Goal: Task Accomplishment & Management: Complete application form

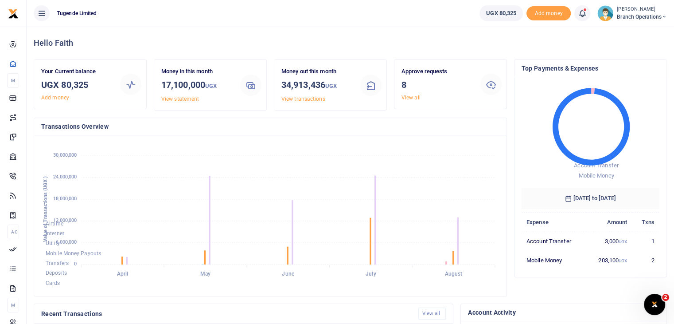
click at [604, 15] on img at bounding box center [606, 13] width 16 height 16
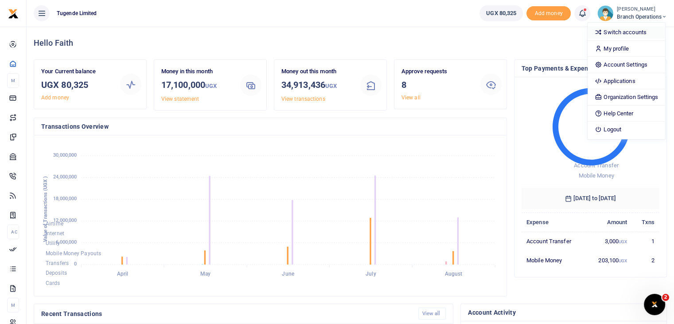
click at [604, 35] on link "Switch accounts" at bounding box center [627, 32] width 78 height 12
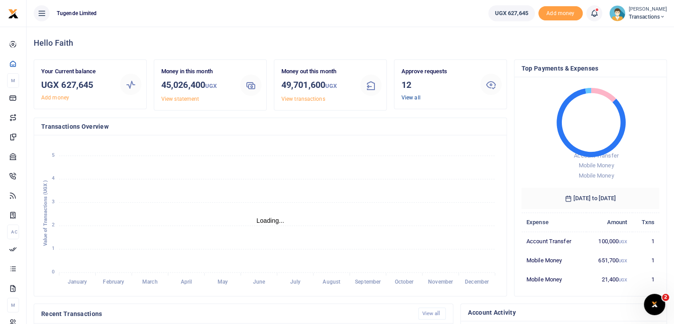
click at [412, 99] on link "View all" at bounding box center [411, 97] width 19 height 6
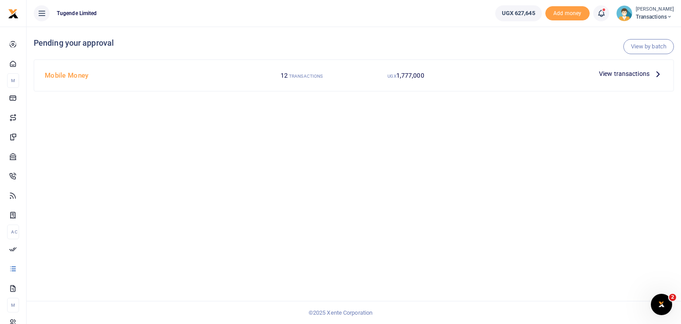
click at [619, 73] on span "View transactions" at bounding box center [624, 74] width 51 height 10
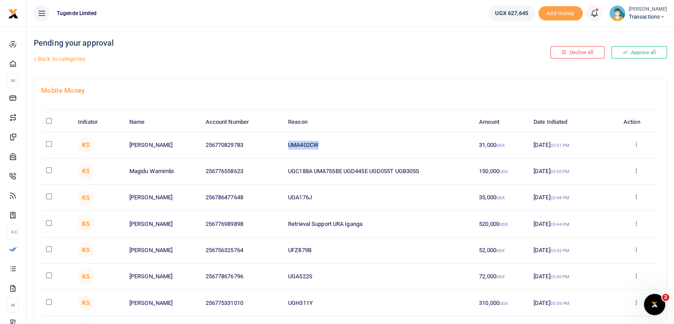
drag, startPoint x: 286, startPoint y: 141, endPoint x: 337, endPoint y: 147, distance: 50.9
click at [337, 147] on td "UMA402CW" at bounding box center [378, 145] width 191 height 26
copy td "UMA402CW"
click at [48, 143] on input "checkbox" at bounding box center [49, 144] width 6 height 6
checkbox input "true"
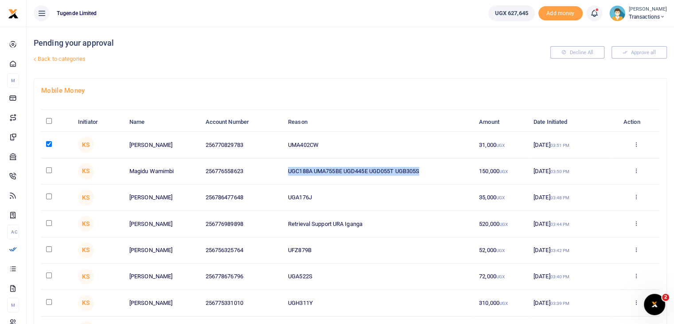
drag, startPoint x: 289, startPoint y: 172, endPoint x: 433, endPoint y: 168, distance: 143.8
click at [433, 168] on td "UGC188A UMA755BE UGD445E UGD055T UGB305S" at bounding box center [378, 171] width 191 height 26
copy td "UGC188A UMA755BE UGD445E UGD055T UGB305S"
drag, startPoint x: 286, startPoint y: 196, endPoint x: 331, endPoint y: 195, distance: 45.7
click at [331, 195] on td "UGA176J" at bounding box center [378, 197] width 191 height 26
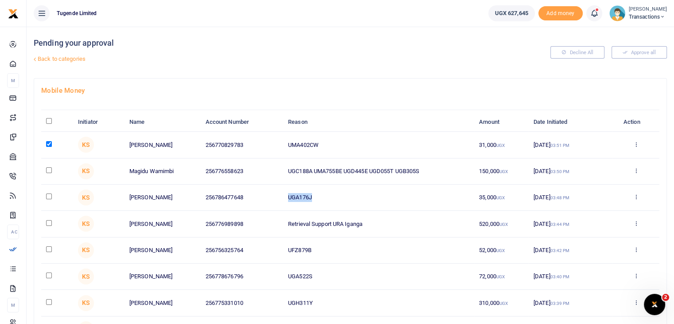
copy td "UGA176J"
click at [47, 195] on input "checkbox" at bounding box center [49, 196] width 6 height 6
checkbox input "true"
click at [287, 253] on td "UFZ879B" at bounding box center [378, 250] width 191 height 26
drag, startPoint x: 287, startPoint y: 249, endPoint x: 341, endPoint y: 253, distance: 54.2
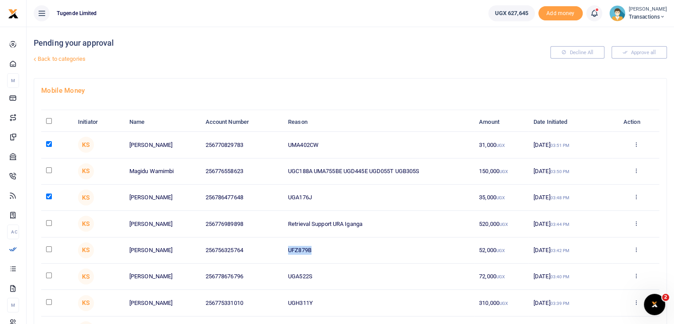
click at [341, 253] on td "UFZ879B" at bounding box center [378, 250] width 191 height 26
copy td "UFZ879B"
click at [46, 248] on input "checkbox" at bounding box center [49, 249] width 6 height 6
checkbox input "true"
drag, startPoint x: 286, startPoint y: 274, endPoint x: 347, endPoint y: 276, distance: 61.7
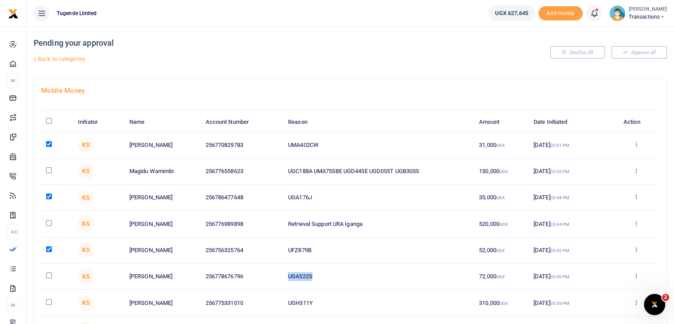
click at [347, 276] on td "UGA522S" at bounding box center [378, 276] width 191 height 26
copy td "UGA522S"
click at [50, 274] on input "checkbox" at bounding box center [49, 275] width 6 height 6
checkbox input "true"
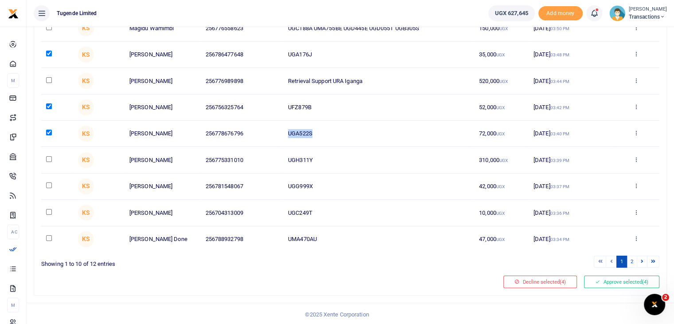
scroll to position [142, 0]
drag, startPoint x: 287, startPoint y: 185, endPoint x: 329, endPoint y: 187, distance: 42.2
click at [329, 187] on td "UGG999X" at bounding box center [378, 187] width 191 height 26
copy td "UGG999X"
click at [50, 184] on input "checkbox" at bounding box center [49, 186] width 6 height 6
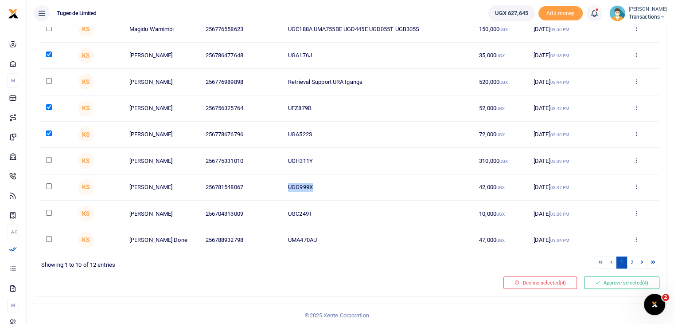
checkbox input "true"
drag, startPoint x: 286, startPoint y: 209, endPoint x: 339, endPoint y: 211, distance: 52.4
click at [339, 211] on td "UGC249T" at bounding box center [378, 213] width 191 height 26
copy td "UGC249T"
click at [47, 210] on input "checkbox" at bounding box center [49, 213] width 6 height 6
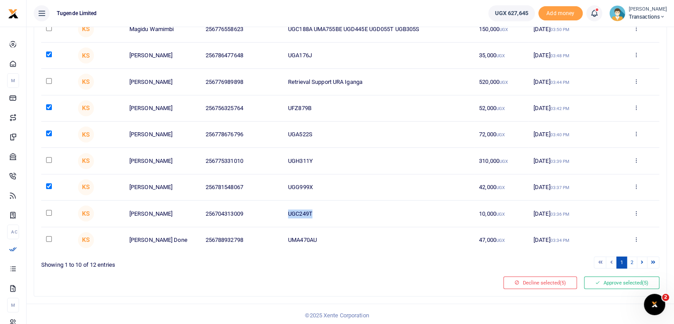
checkbox input "true"
drag, startPoint x: 287, startPoint y: 238, endPoint x: 349, endPoint y: 239, distance: 61.2
click at [349, 239] on td "UMA470AU" at bounding box center [378, 240] width 191 height 26
copy td "UMA470AU"
click at [50, 236] on input "checkbox" at bounding box center [49, 239] width 6 height 6
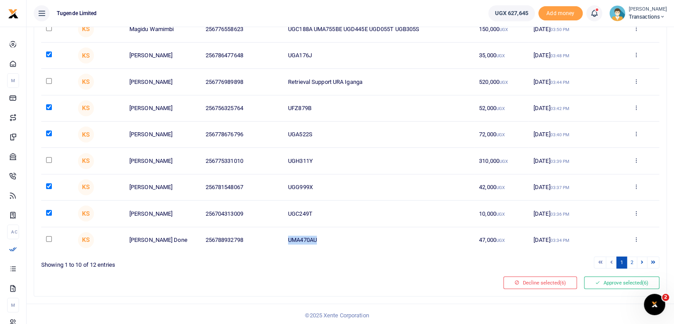
checkbox input "true"
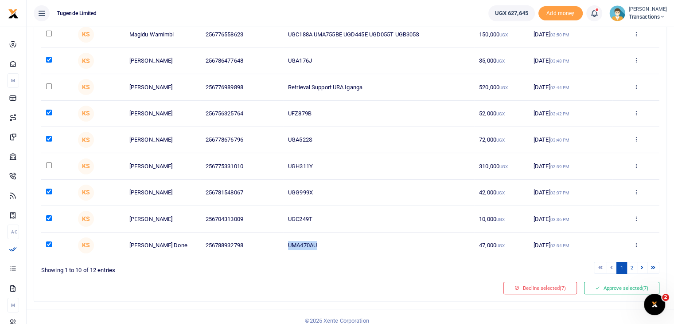
scroll to position [143, 0]
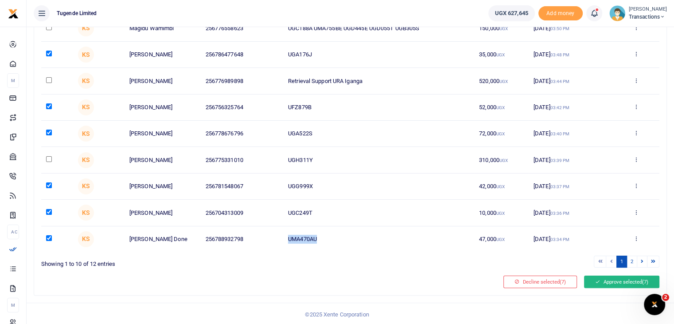
click at [602, 281] on button "Approve selected (7)" at bounding box center [621, 281] width 75 height 12
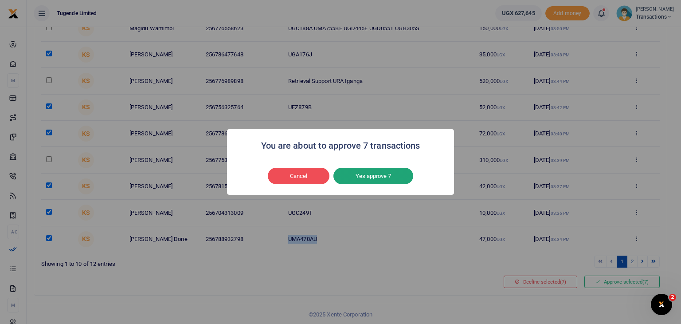
click at [352, 174] on button "Yes approve 7" at bounding box center [373, 176] width 80 height 17
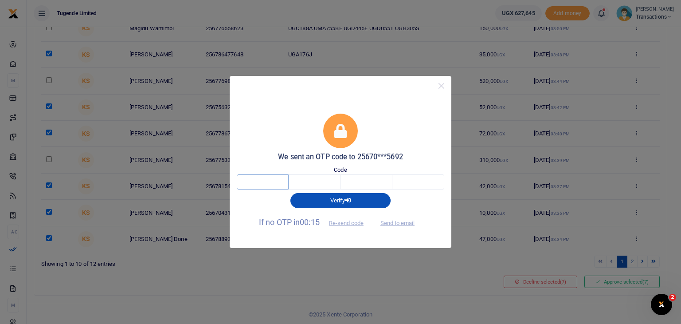
click at [255, 180] on input "text" at bounding box center [263, 181] width 52 height 15
type input "7"
type input "0"
type input "7"
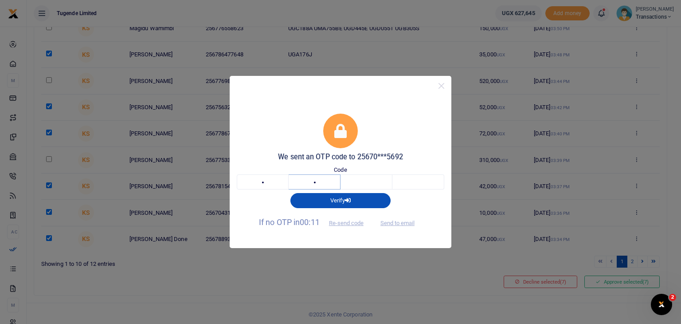
type input "1"
type input "7"
type input "0"
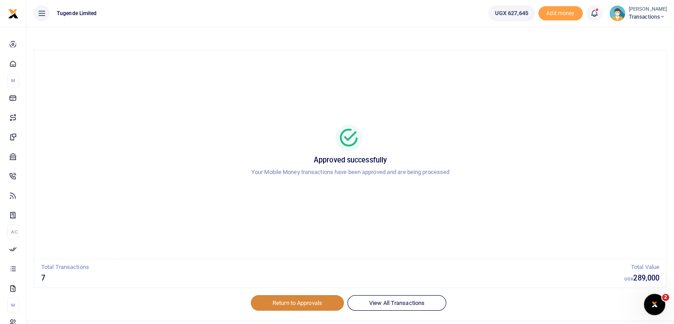
click at [312, 295] on link "Return to Approvals" at bounding box center [297, 302] width 93 height 15
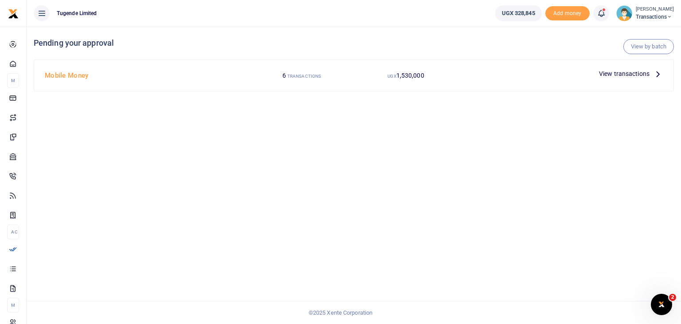
click at [612, 77] on span "View transactions" at bounding box center [624, 74] width 51 height 10
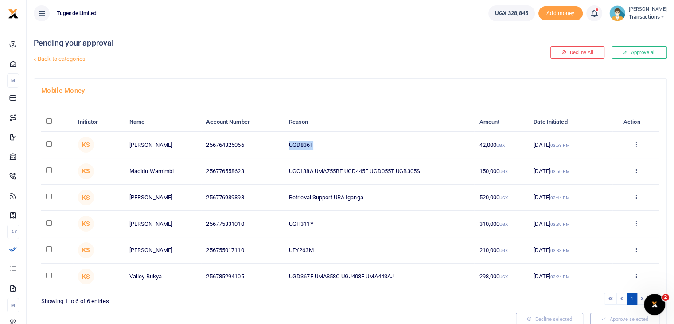
drag, startPoint x: 289, startPoint y: 144, endPoint x: 339, endPoint y: 142, distance: 50.6
click at [339, 142] on td "UGD836F" at bounding box center [379, 145] width 191 height 26
copy td "UGD836F"
click at [47, 144] on input "checkbox" at bounding box center [49, 144] width 6 height 6
checkbox input "true"
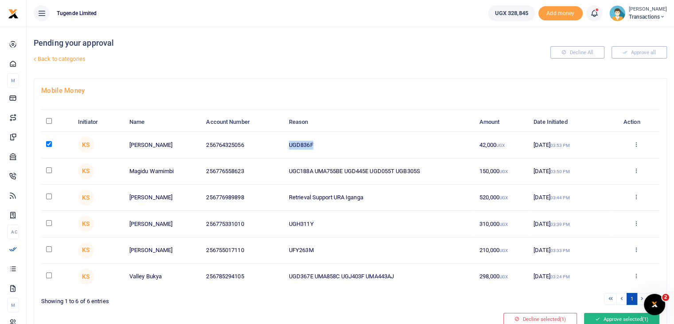
click at [606, 321] on button "Approve selected (1)" at bounding box center [621, 319] width 75 height 12
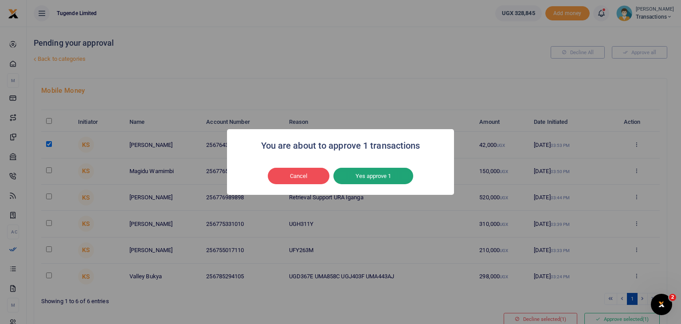
click at [359, 174] on button "Yes approve 1" at bounding box center [373, 176] width 80 height 17
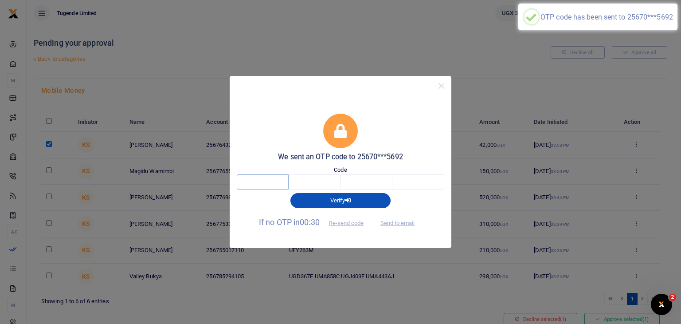
click at [275, 175] on input "text" at bounding box center [263, 181] width 52 height 15
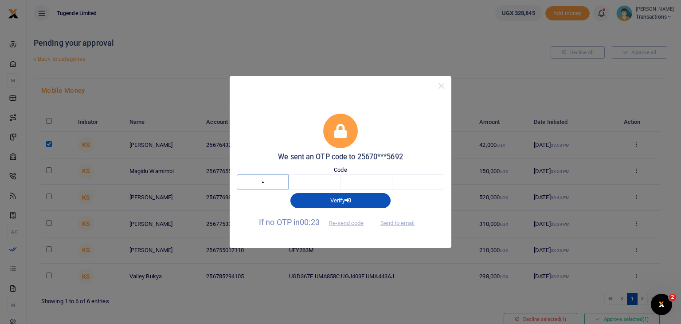
type input "1"
type input "3"
type input "1"
type input "6"
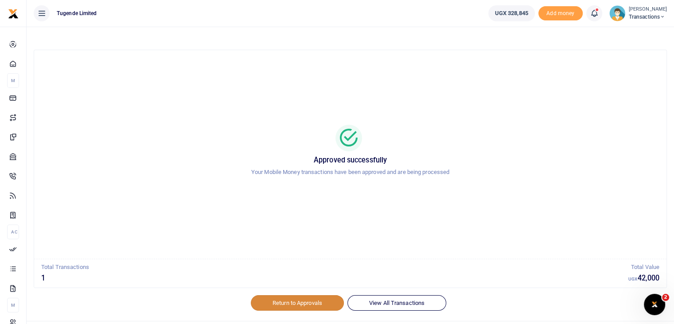
click at [316, 306] on link "Return to Approvals" at bounding box center [297, 302] width 93 height 15
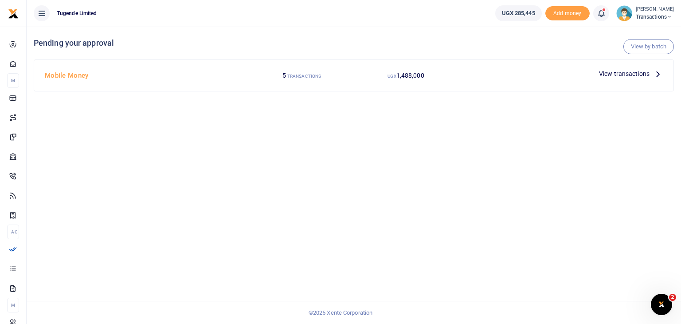
click at [612, 75] on span "View transactions" at bounding box center [624, 74] width 51 height 10
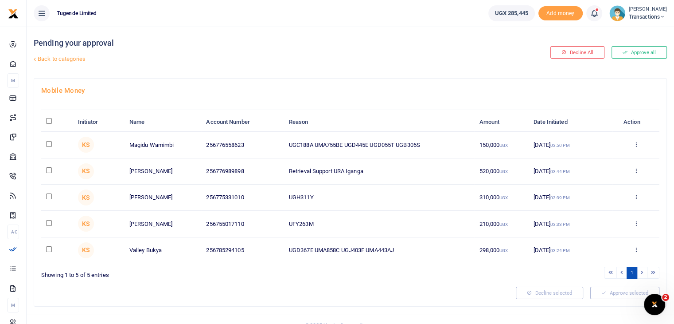
click at [48, 142] on input "checkbox" at bounding box center [49, 144] width 6 height 6
checkbox input "true"
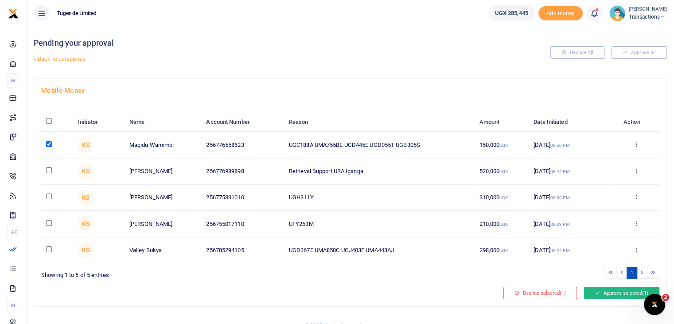
click at [600, 287] on button "Approve selected (1)" at bounding box center [621, 292] width 75 height 12
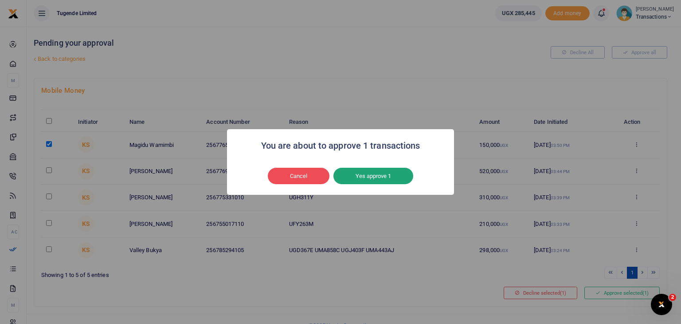
click at [381, 178] on button "Yes approve 1" at bounding box center [373, 176] width 80 height 17
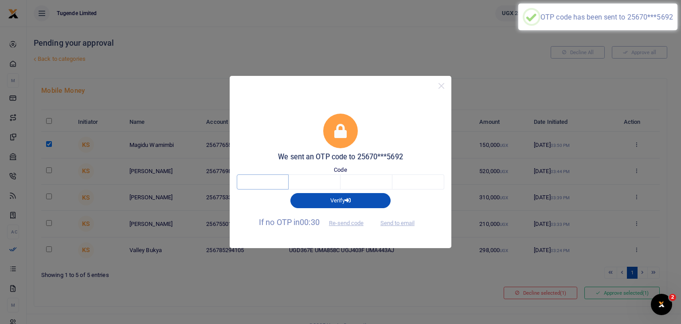
click at [273, 184] on input "text" at bounding box center [263, 181] width 52 height 15
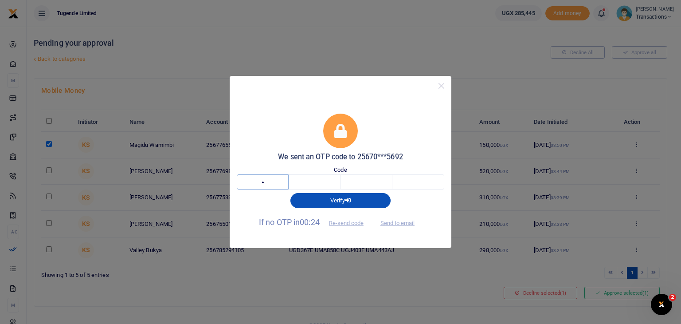
type input "2"
type input "0"
type input "3"
type input "0"
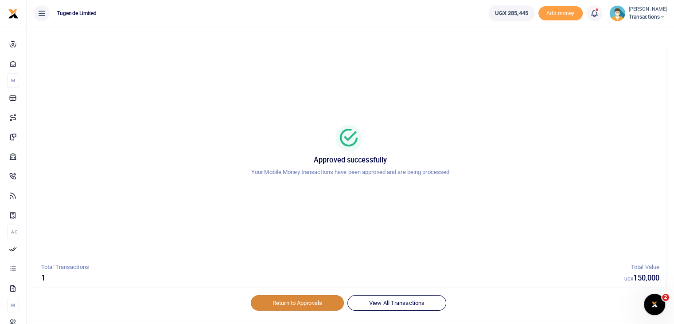
click at [299, 306] on link "Return to Approvals" at bounding box center [297, 302] width 93 height 15
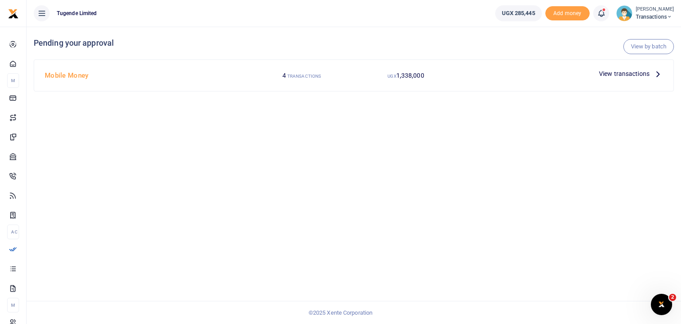
click at [626, 74] on span "View transactions" at bounding box center [624, 74] width 51 height 10
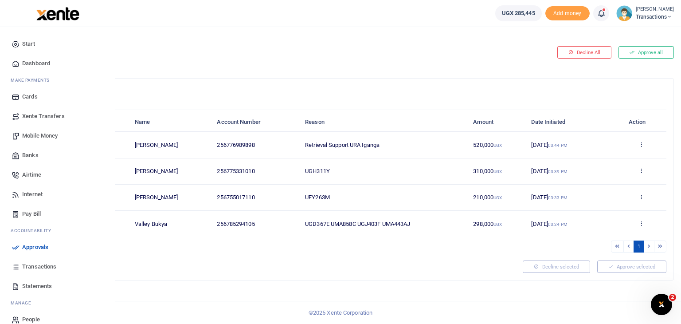
click at [33, 266] on span "Transactions" at bounding box center [39, 266] width 34 height 9
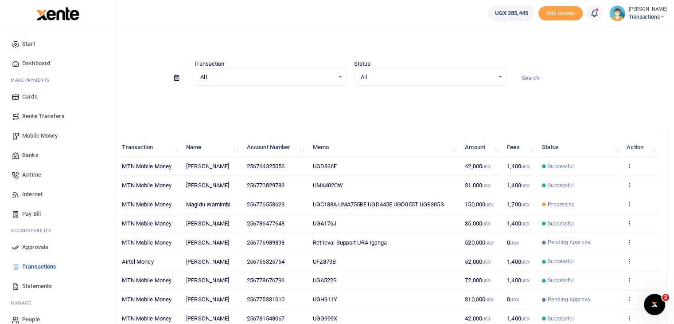
click at [33, 250] on span "Approvals" at bounding box center [35, 247] width 26 height 9
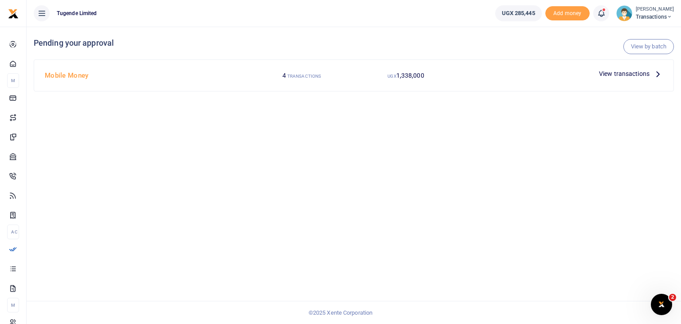
click at [639, 77] on span "View transactions" at bounding box center [624, 74] width 51 height 10
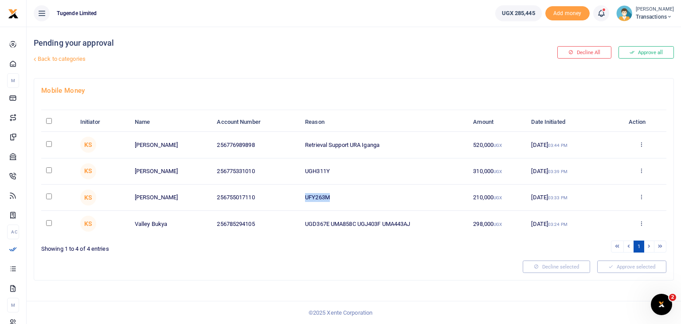
drag, startPoint x: 305, startPoint y: 198, endPoint x: 351, endPoint y: 198, distance: 46.1
click at [351, 198] on td "UFY263M" at bounding box center [384, 197] width 168 height 26
copy td "UFY263M"
click at [48, 195] on input "checkbox" at bounding box center [49, 196] width 6 height 6
checkbox input "true"
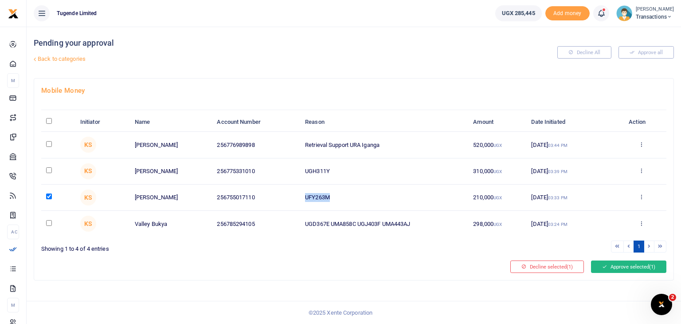
click at [629, 270] on button "Approve selected (1)" at bounding box center [628, 266] width 75 height 12
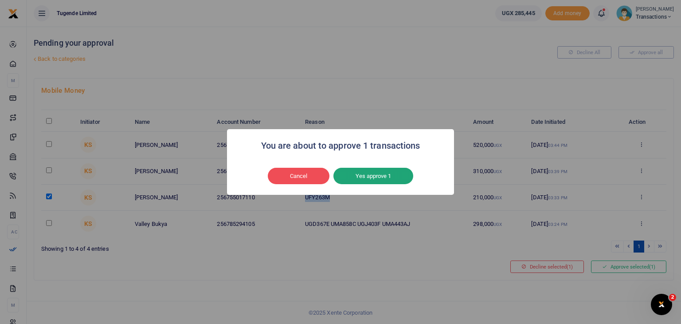
click at [386, 176] on button "Yes approve 1" at bounding box center [373, 176] width 80 height 17
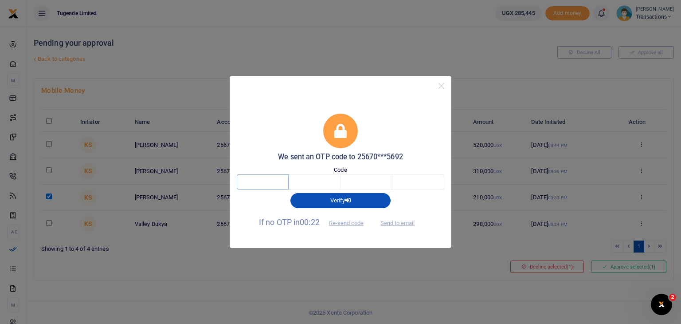
click at [263, 178] on input "text" at bounding box center [263, 181] width 52 height 15
type input "7"
type input "3"
type input "0"
type input "5"
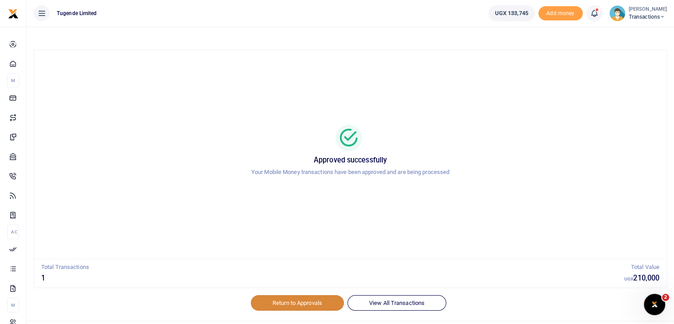
click at [282, 302] on link "Return to Approvals" at bounding box center [297, 302] width 93 height 15
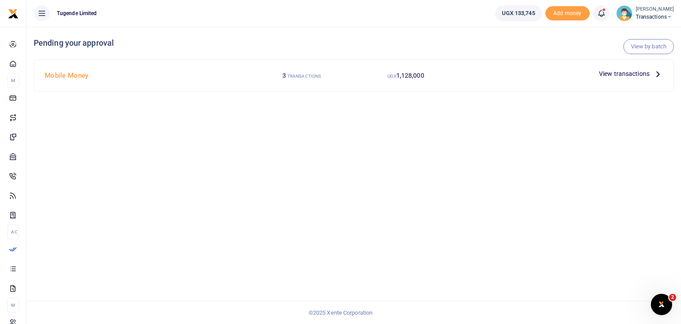
click at [623, 74] on span "View transactions" at bounding box center [624, 74] width 51 height 10
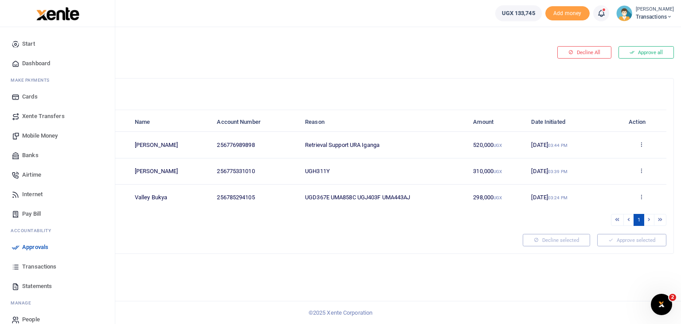
click at [28, 263] on span "Transactions" at bounding box center [39, 266] width 34 height 9
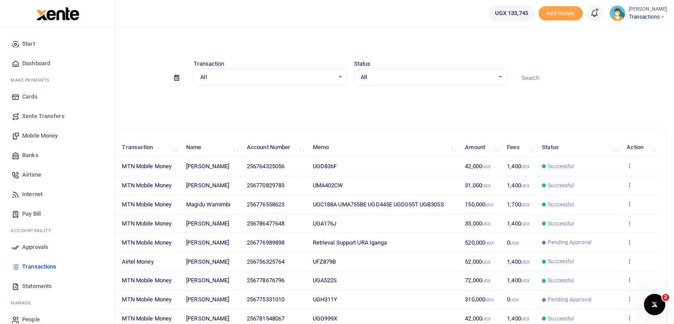
click at [31, 246] on span "Approvals" at bounding box center [35, 247] width 26 height 9
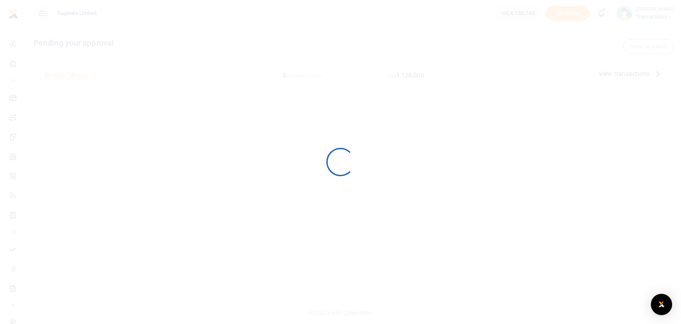
click at [31, 246] on div at bounding box center [340, 162] width 681 height 324
